Goal: Information Seeking & Learning: Learn about a topic

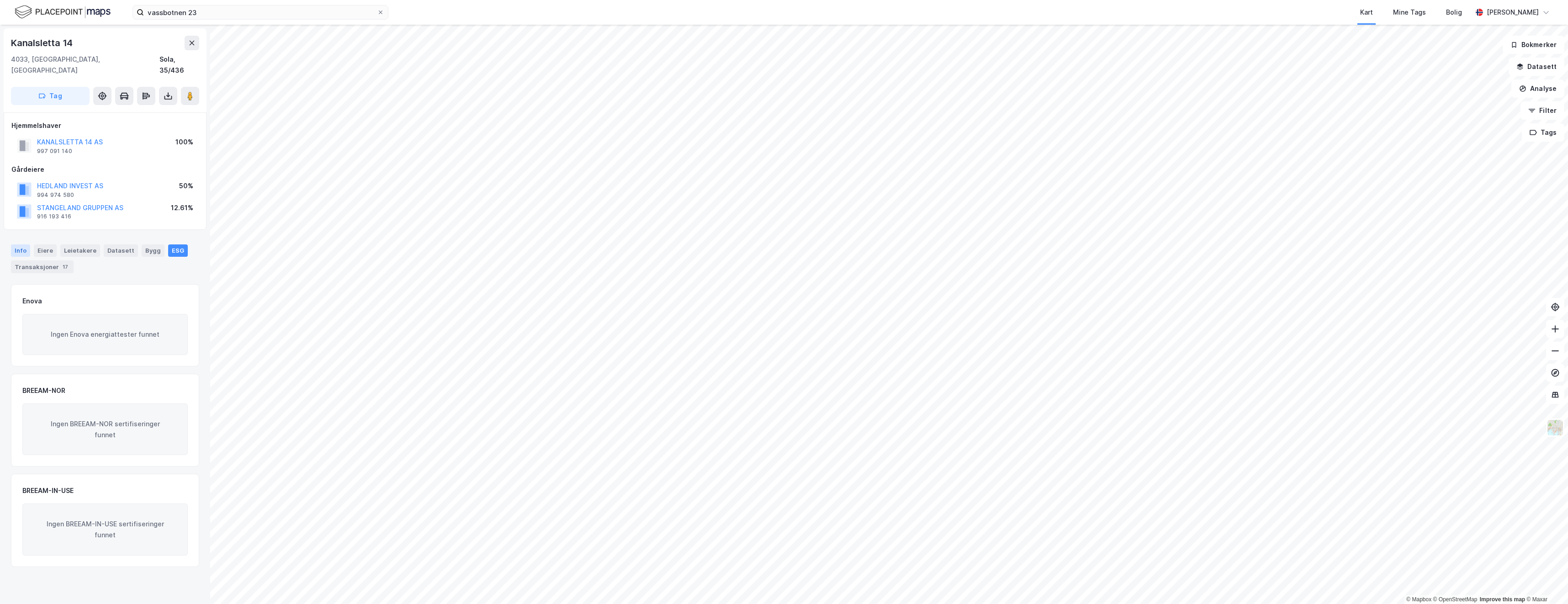
click at [21, 245] on div "Info" at bounding box center [20, 251] width 19 height 12
